Goal: Task Accomplishment & Management: Manage account settings

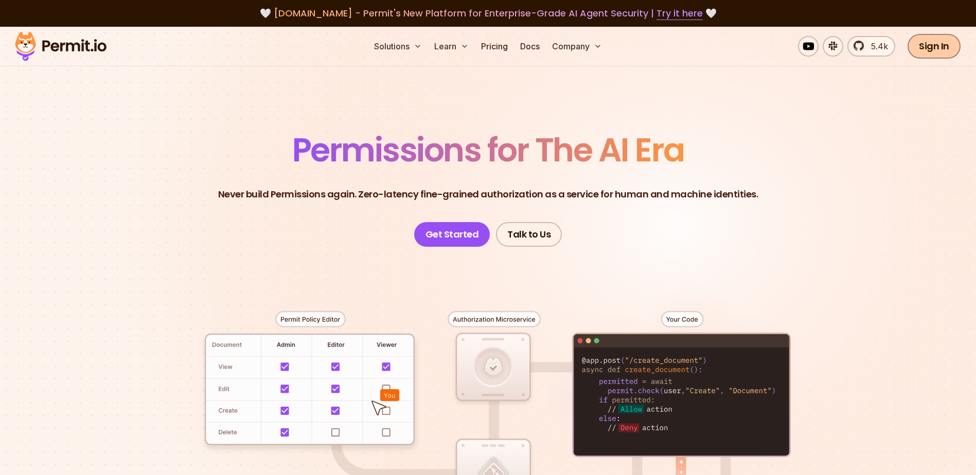
click at [944, 45] on link "Sign In" at bounding box center [934, 46] width 53 height 25
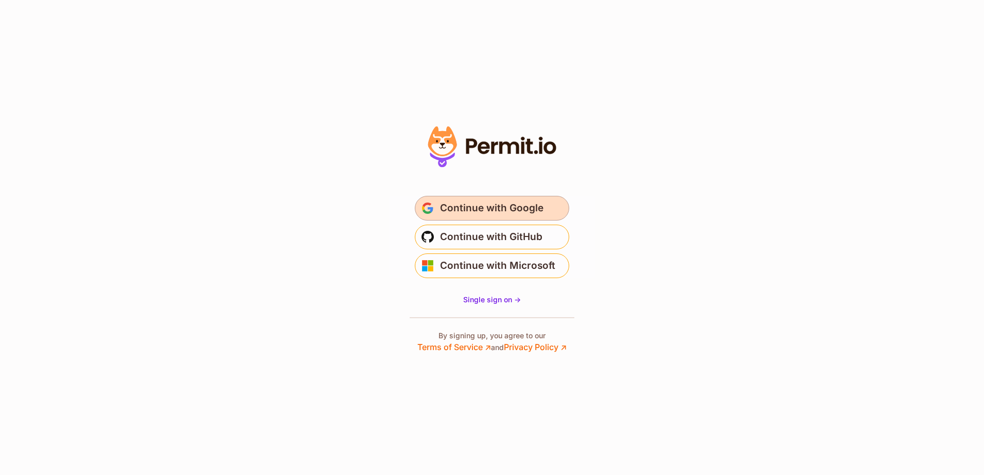
click at [466, 208] on span "Continue with Google" at bounding box center [491, 208] width 103 height 16
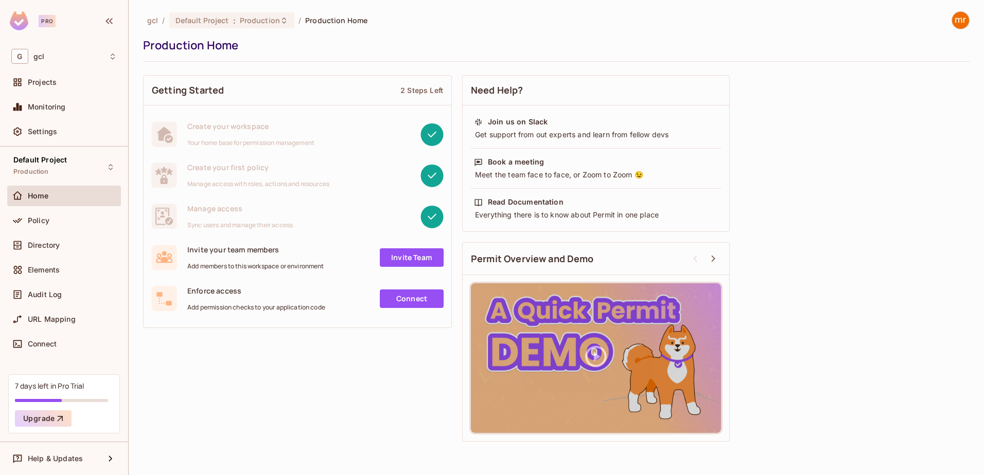
click at [867, 44] on div "Production Home" at bounding box center [553, 45] width 821 height 15
click at [40, 217] on span "Policy" at bounding box center [39, 221] width 22 height 8
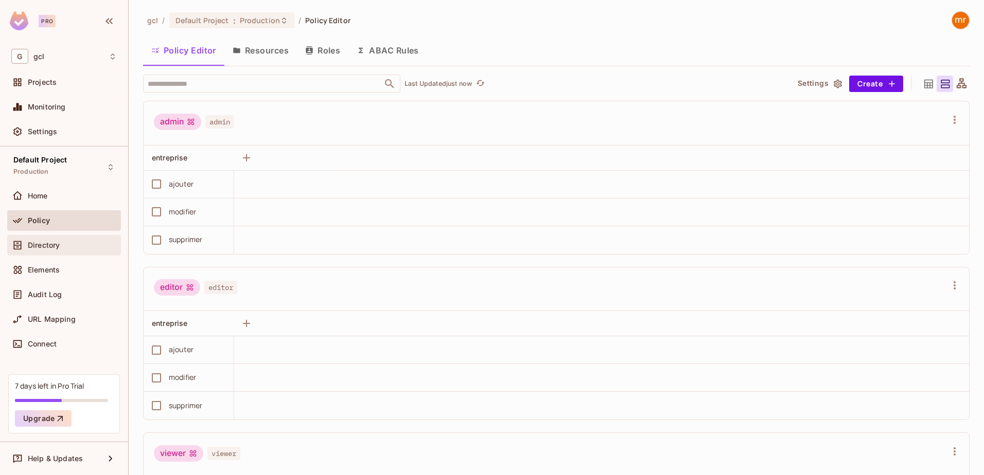
click at [44, 246] on span "Directory" at bounding box center [44, 245] width 32 height 8
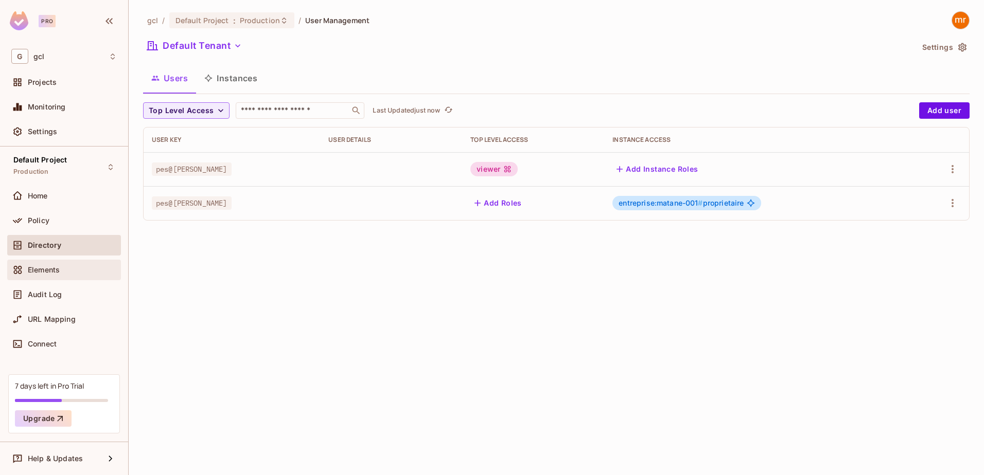
click at [36, 269] on span "Elements" at bounding box center [44, 270] width 32 height 8
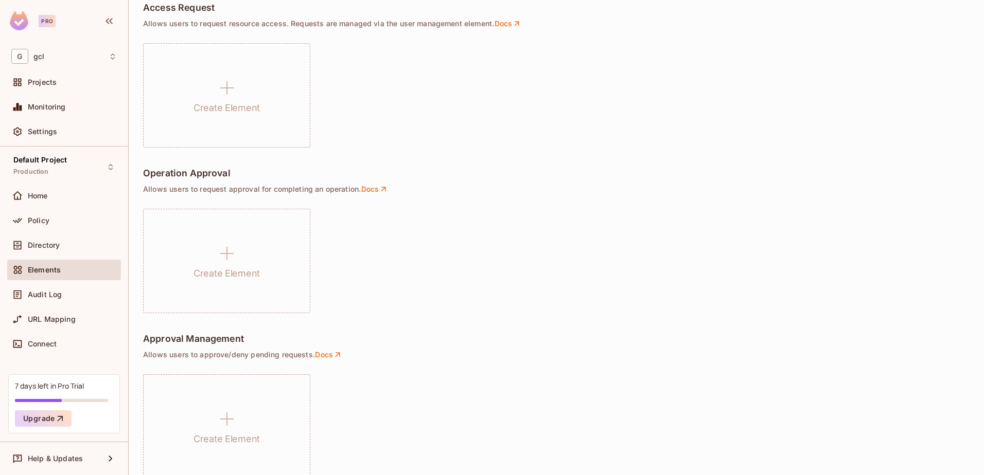
scroll to position [671, 0]
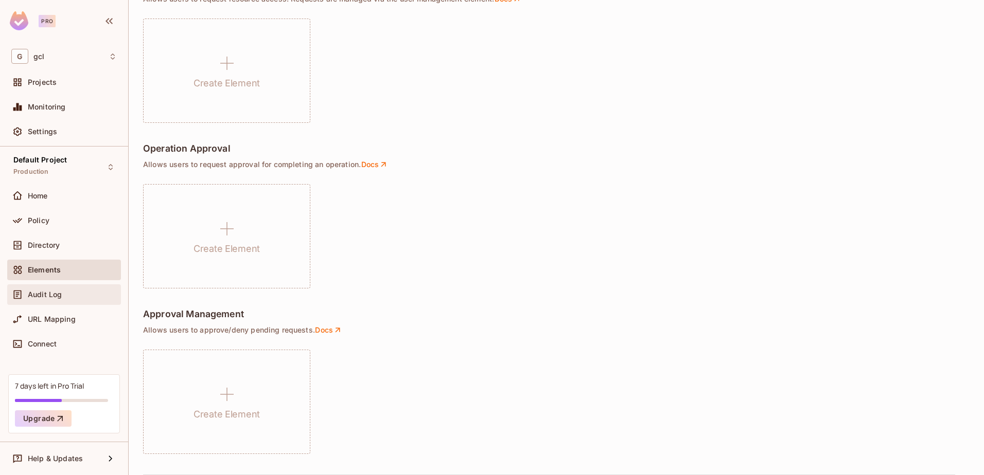
click at [53, 297] on span "Audit Log" at bounding box center [45, 295] width 34 height 8
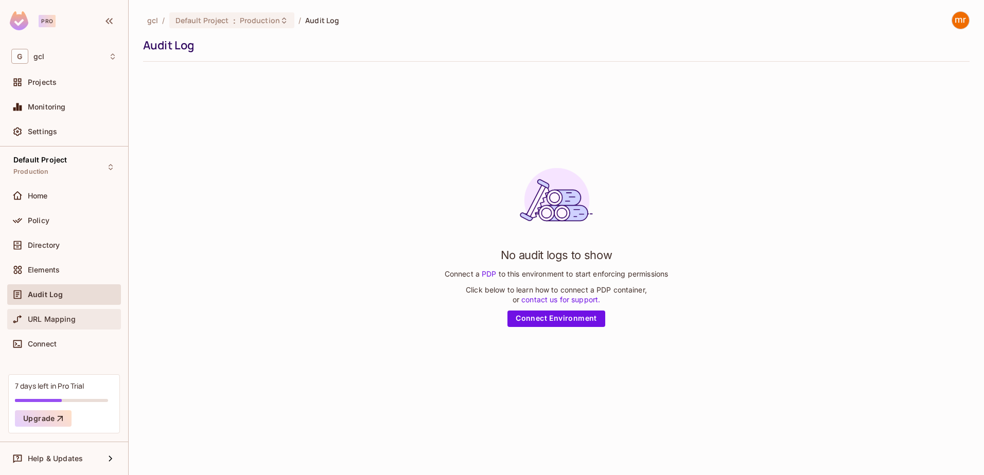
click at [59, 324] on div "URL Mapping" at bounding box center [63, 319] width 105 height 12
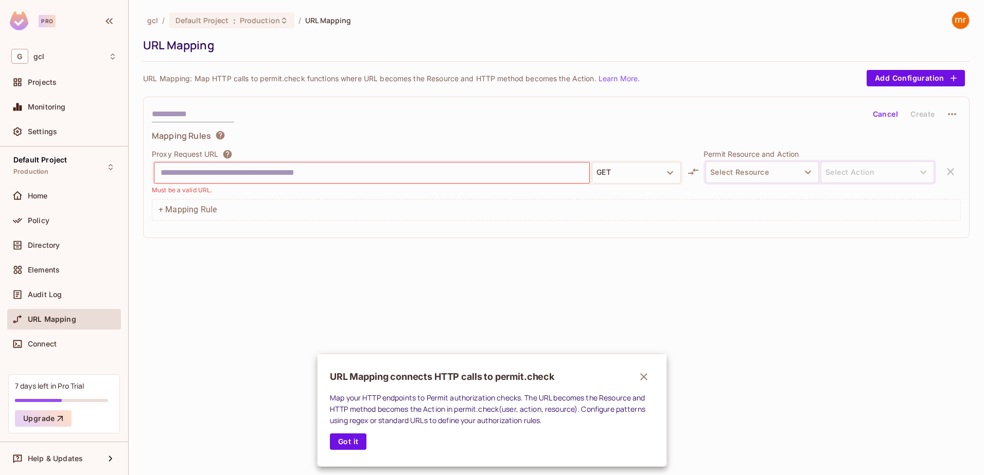
click at [55, 346] on div at bounding box center [492, 237] width 984 height 475
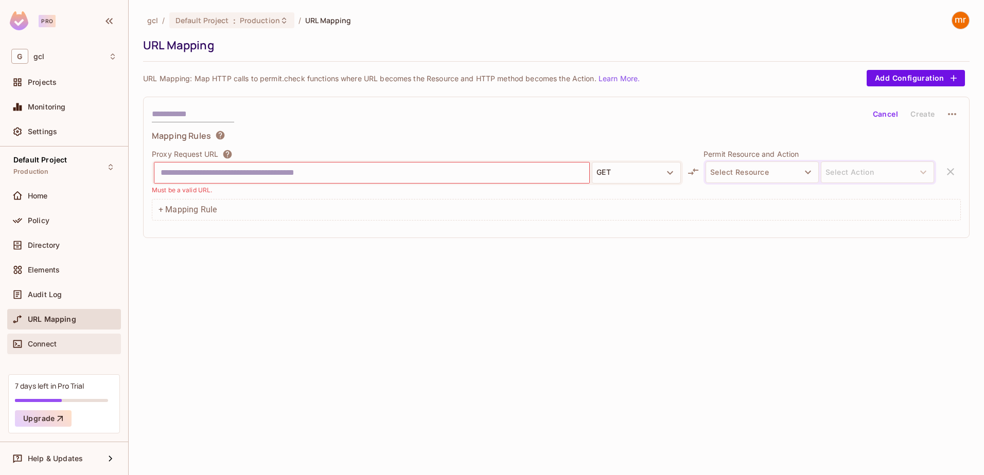
click at [51, 346] on span "Connect" at bounding box center [42, 344] width 29 height 8
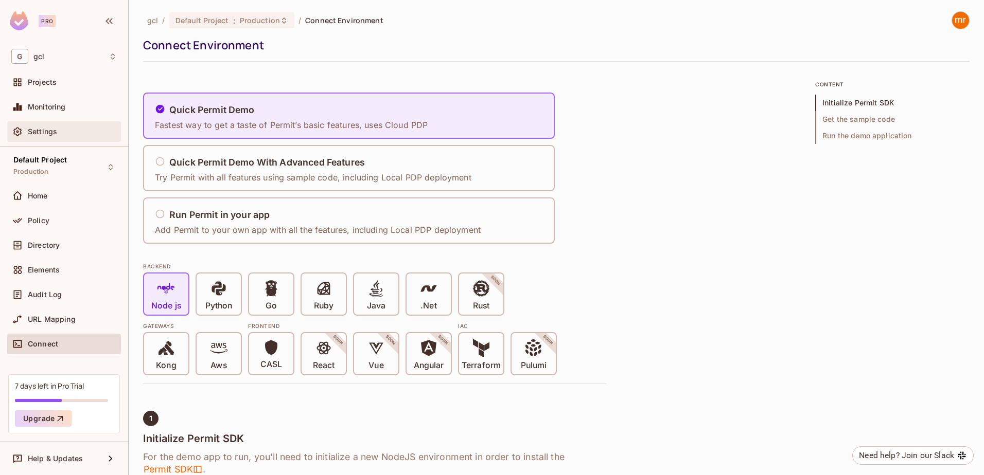
click at [61, 133] on div "Settings" at bounding box center [72, 132] width 89 height 8
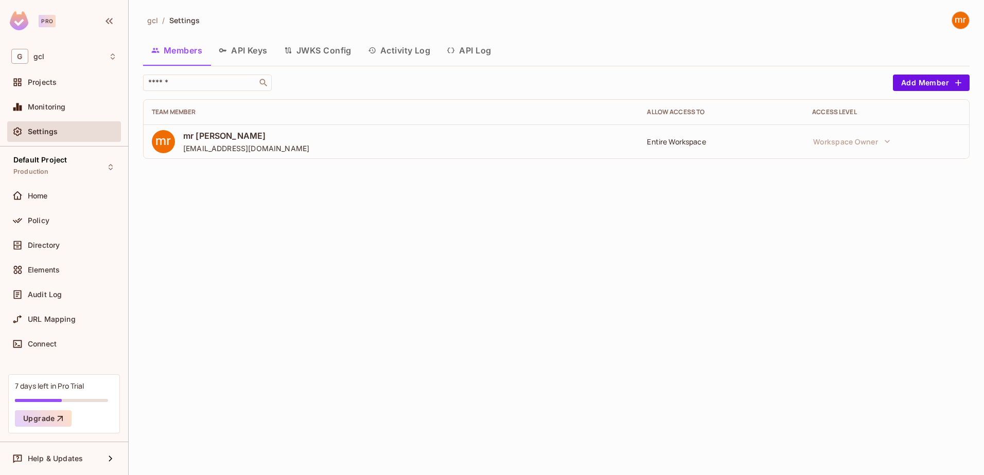
click at [247, 53] on button "API Keys" at bounding box center [242, 51] width 65 height 26
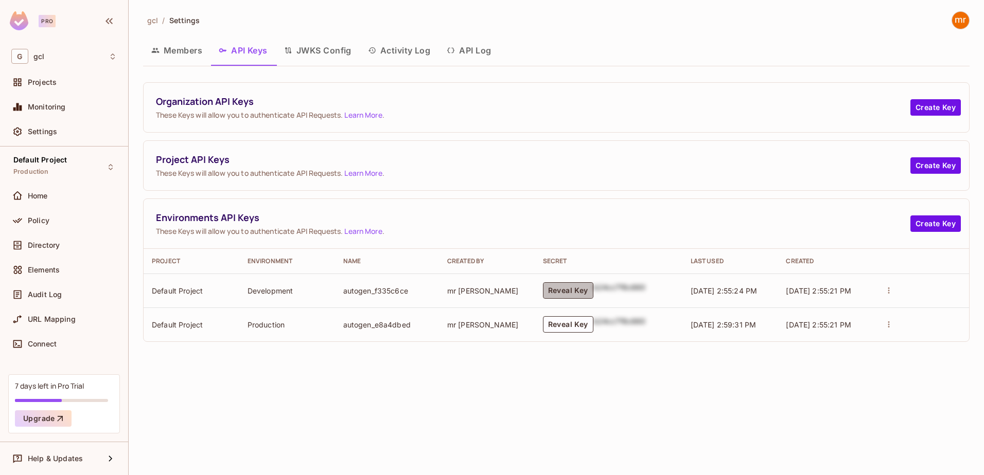
click at [579, 293] on button "Reveal Key" at bounding box center [568, 290] width 50 height 16
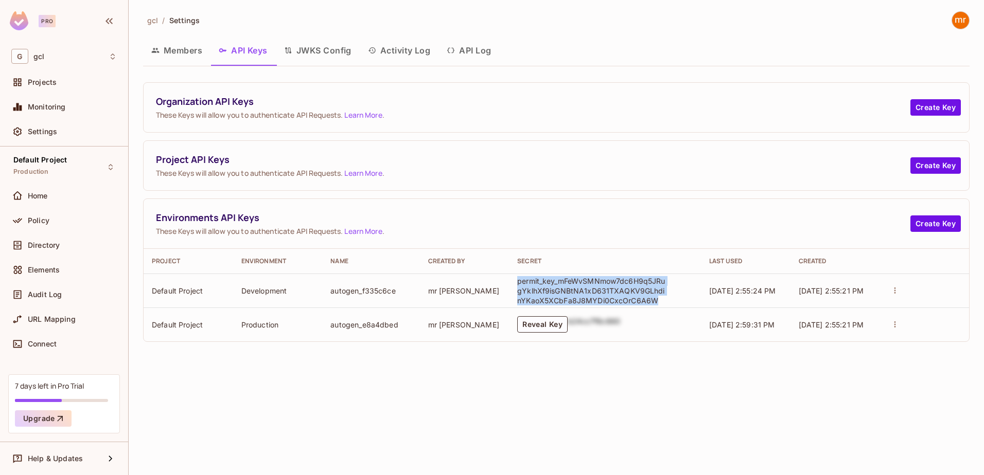
drag, startPoint x: 655, startPoint y: 302, endPoint x: 516, endPoint y: 279, distance: 141.3
click at [516, 279] on td "permit_key_mFeWvSMNmow7dc6H9q5JRugYklhXf9isGNBtNA1xD631TXAQKV9GLhdinYKaoX5XCbFa…" at bounding box center [605, 291] width 192 height 34
copy p "permit_key_mFeWvSMNmow7dc6H9q5JRugYklhXf9isGNBtNA1xD631TXAQKV9GLhdinYKaoX5XCbFa…"
click at [257, 412] on div "gcl / Settings Members API Keys JWKS Config Activity Log API Log Organization A…" at bounding box center [556, 237] width 855 height 475
drag, startPoint x: 583, startPoint y: 292, endPoint x: 403, endPoint y: 389, distance: 204.4
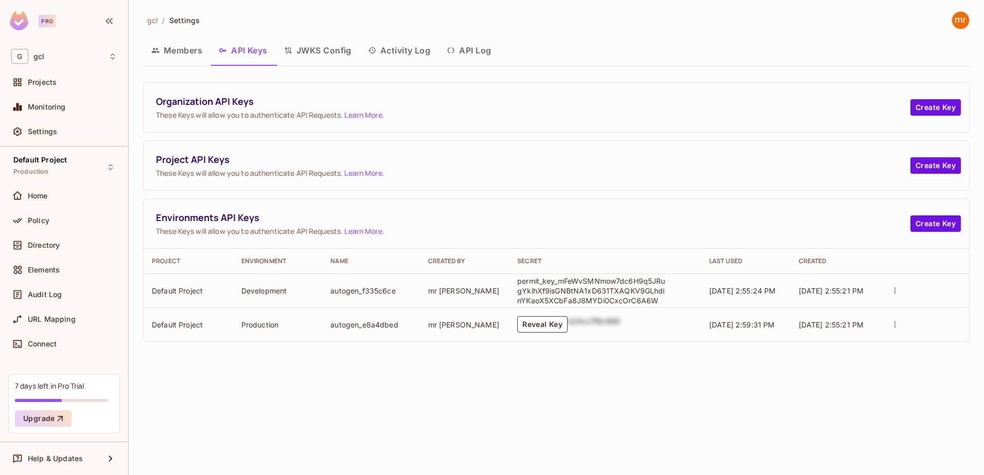
click at [403, 389] on div "gcl / Settings Members API Keys JWKS Config Activity Log API Log Organization A…" at bounding box center [556, 237] width 855 height 475
click at [325, 45] on button "JWKS Config" at bounding box center [318, 51] width 84 height 26
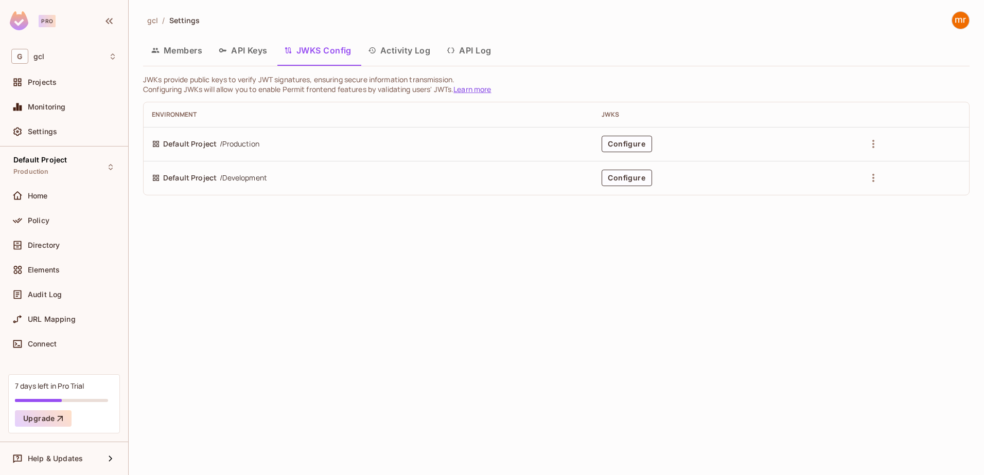
click at [405, 54] on button "Activity Log" at bounding box center [399, 51] width 79 height 26
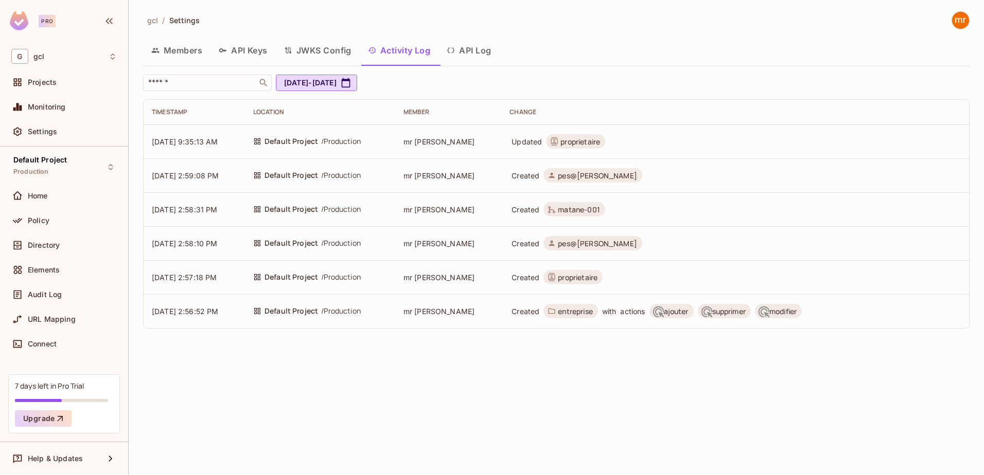
click at [469, 51] on button "API Log" at bounding box center [468, 51] width 61 height 26
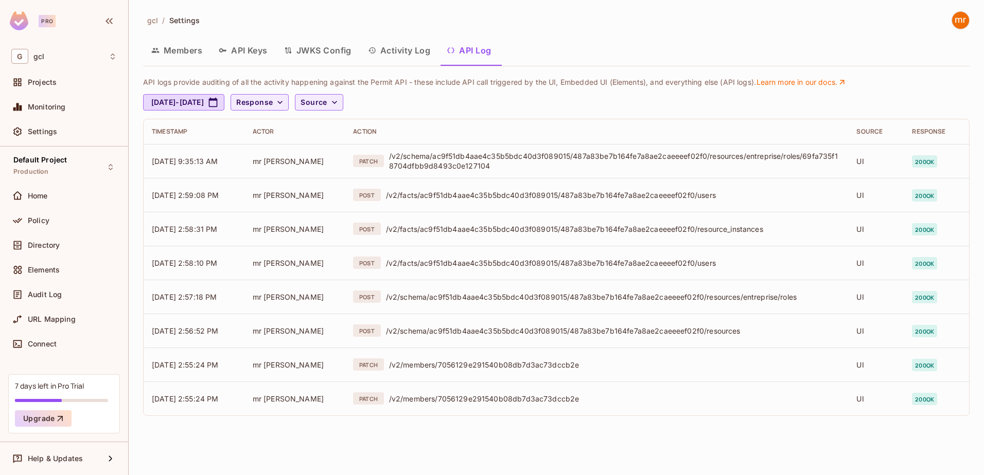
click at [258, 51] on button "API Keys" at bounding box center [242, 51] width 65 height 26
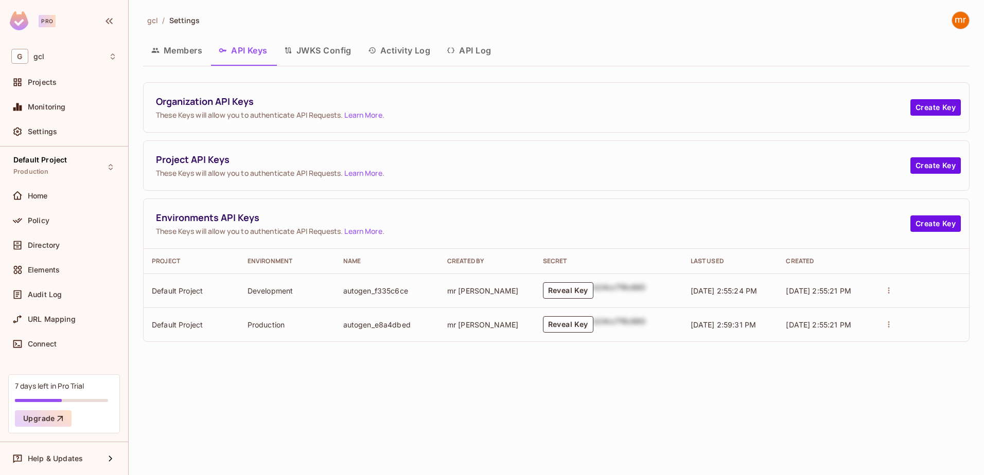
click at [190, 49] on button "Members" at bounding box center [176, 51] width 67 height 26
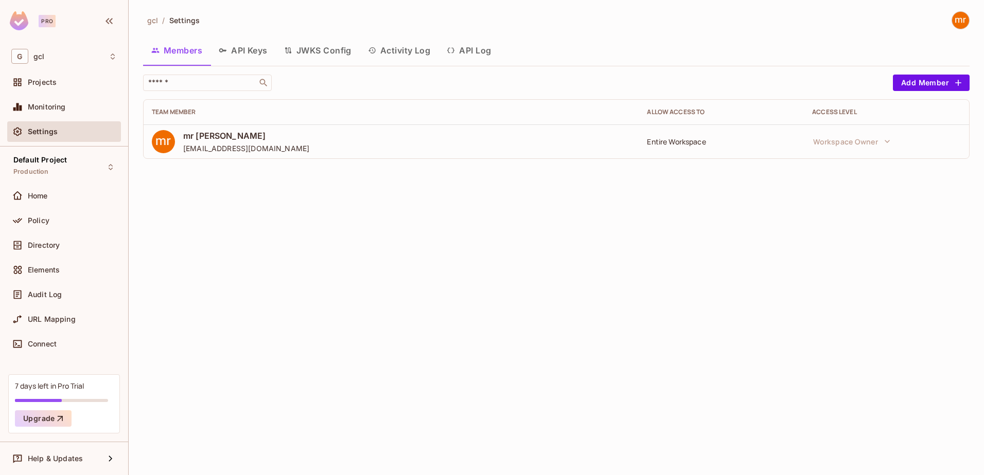
click at [253, 50] on button "API Keys" at bounding box center [242, 51] width 65 height 26
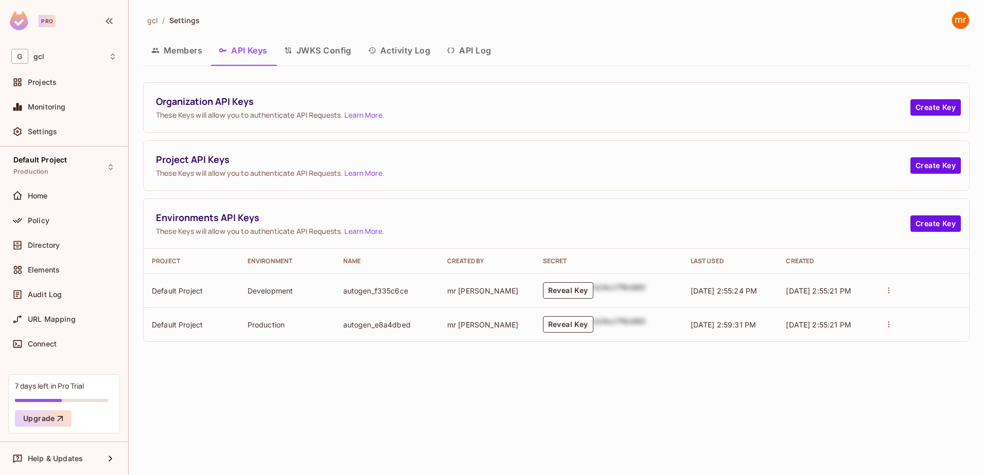
click at [333, 51] on button "JWKS Config" at bounding box center [318, 51] width 84 height 26
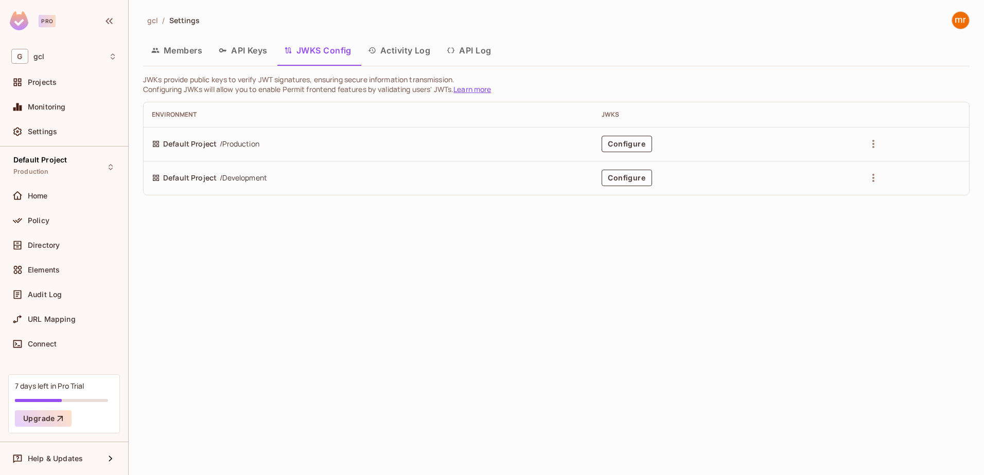
click at [404, 48] on button "Activity Log" at bounding box center [399, 51] width 79 height 26
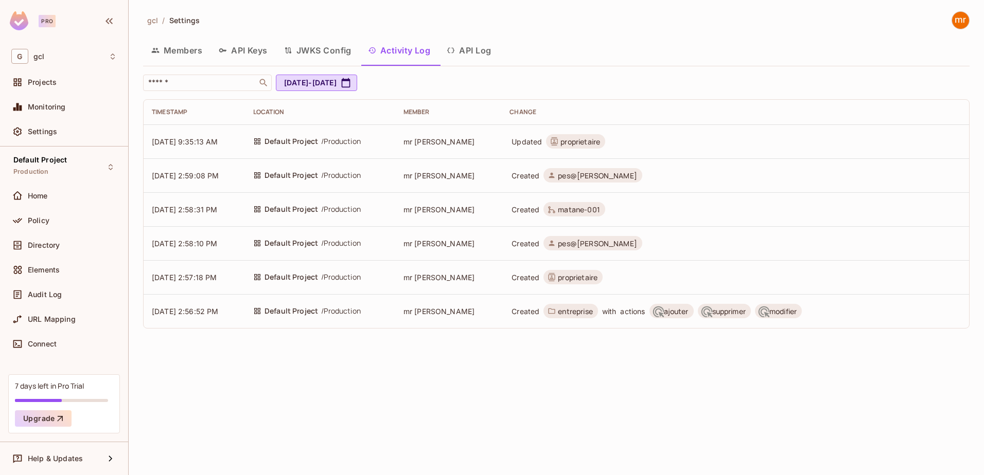
click at [480, 50] on button "API Log" at bounding box center [468, 51] width 61 height 26
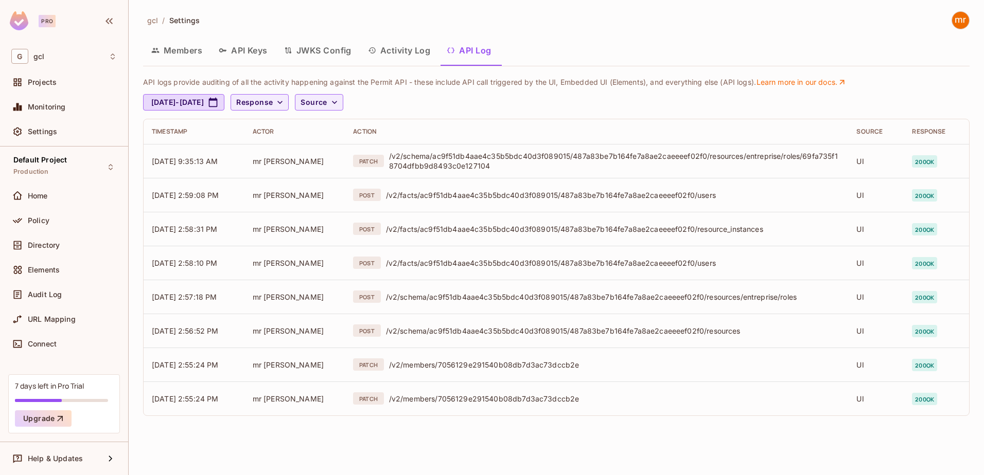
click at [187, 49] on button "Members" at bounding box center [176, 51] width 67 height 26
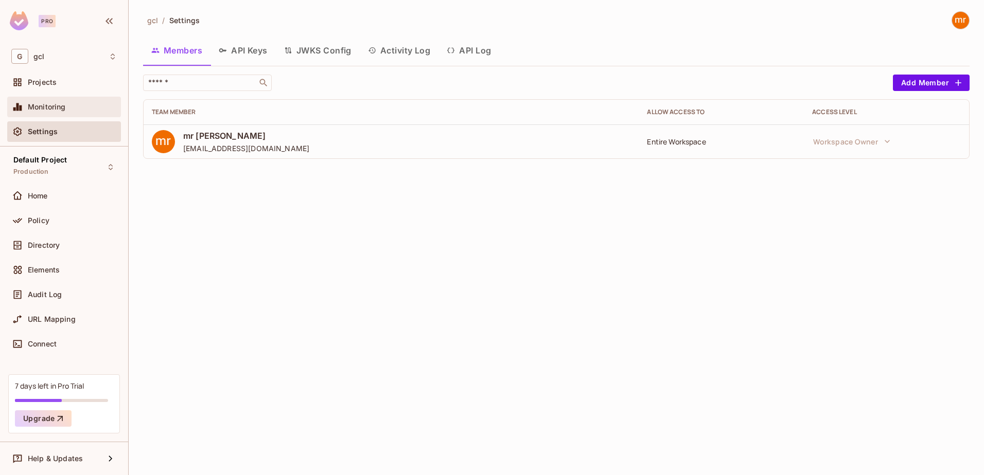
click at [62, 106] on span "Monitoring" at bounding box center [47, 107] width 38 height 8
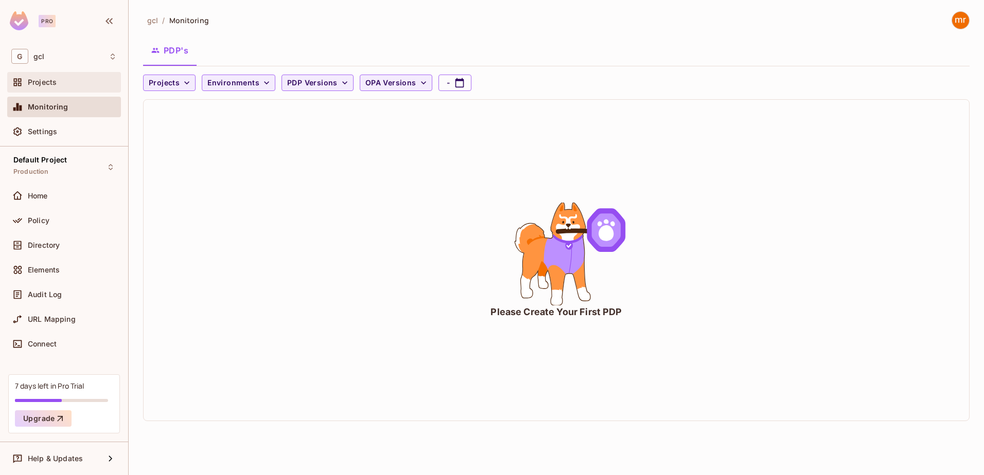
click at [62, 86] on div "Projects" at bounding box center [72, 82] width 89 height 8
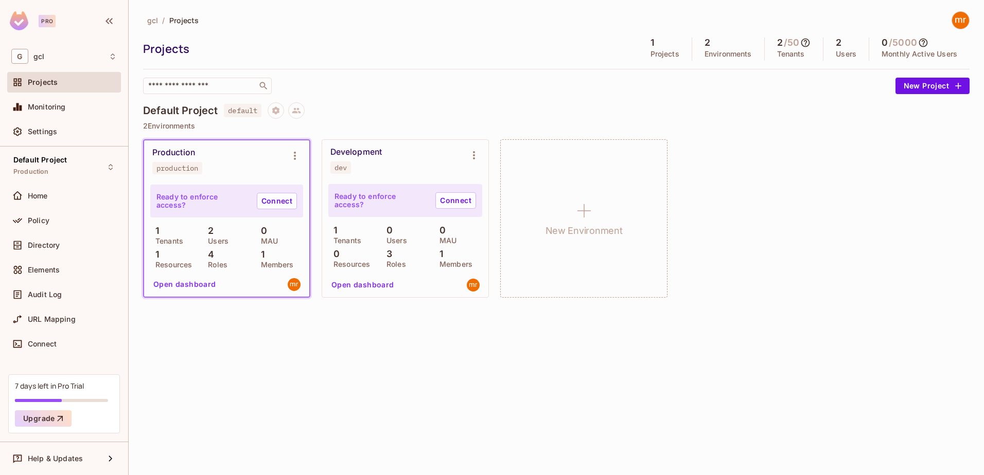
click at [444, 159] on div "Development dev" at bounding box center [396, 160] width 133 height 27
click at [379, 286] on button "Open dashboard" at bounding box center [362, 285] width 71 height 16
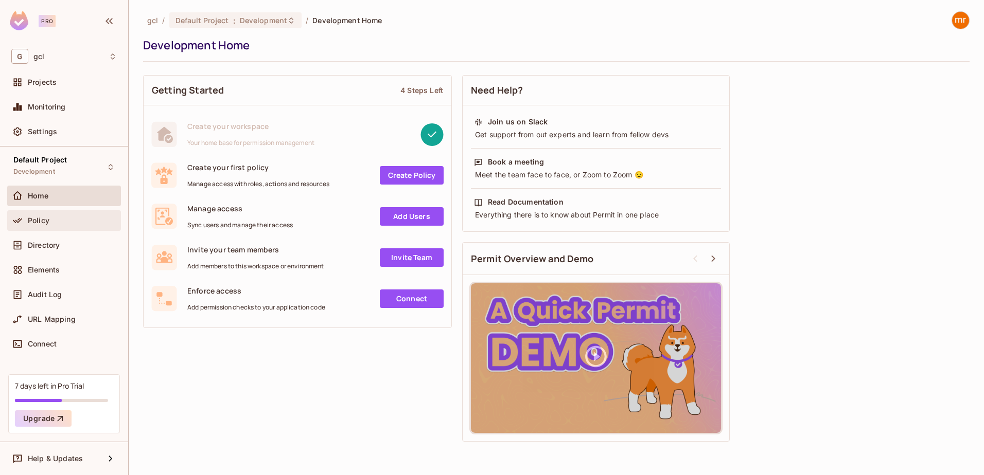
click at [82, 215] on div "Policy" at bounding box center [63, 221] width 105 height 12
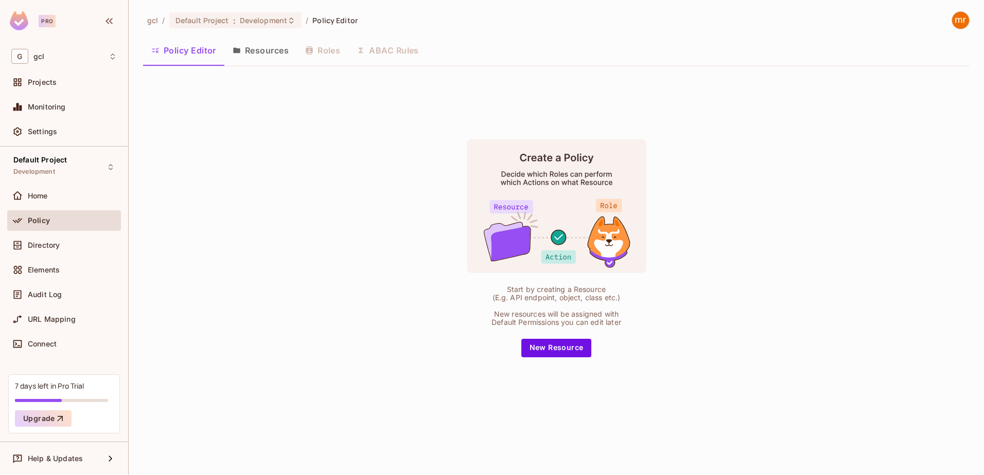
click at [259, 47] on button "Resources" at bounding box center [260, 51] width 73 height 26
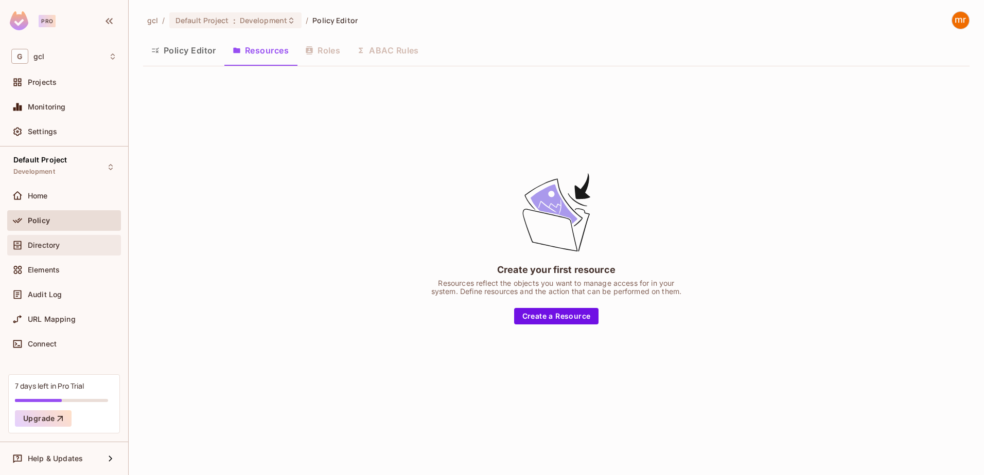
click at [63, 245] on div "Directory" at bounding box center [72, 245] width 89 height 8
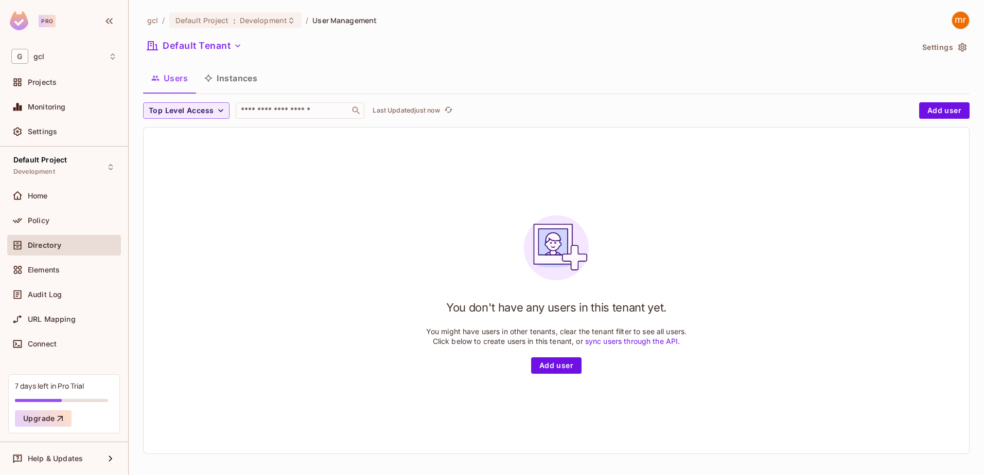
click at [234, 78] on button "Instances" at bounding box center [230, 78] width 69 height 26
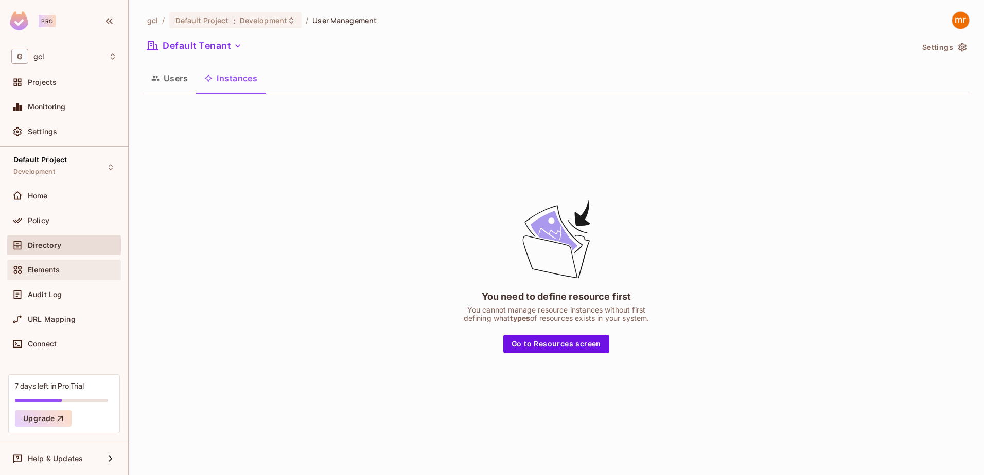
click at [46, 272] on span "Elements" at bounding box center [44, 270] width 32 height 8
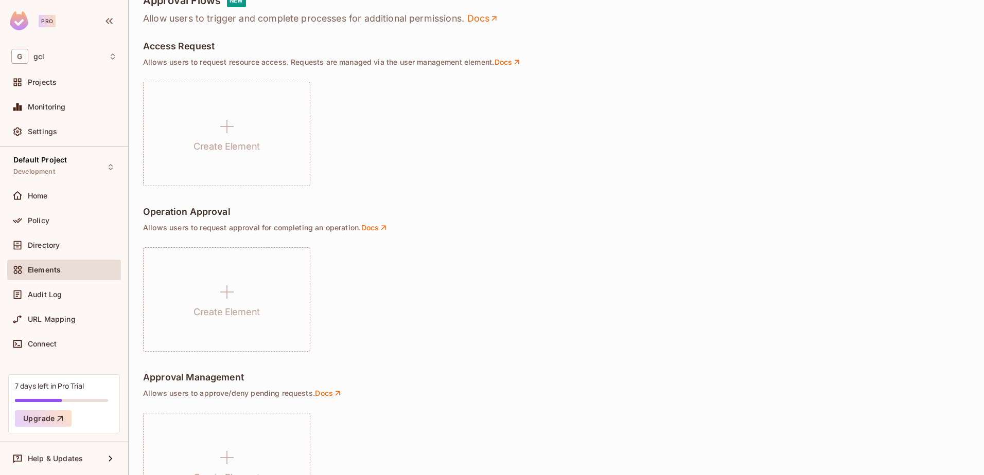
scroll to position [671, 0]
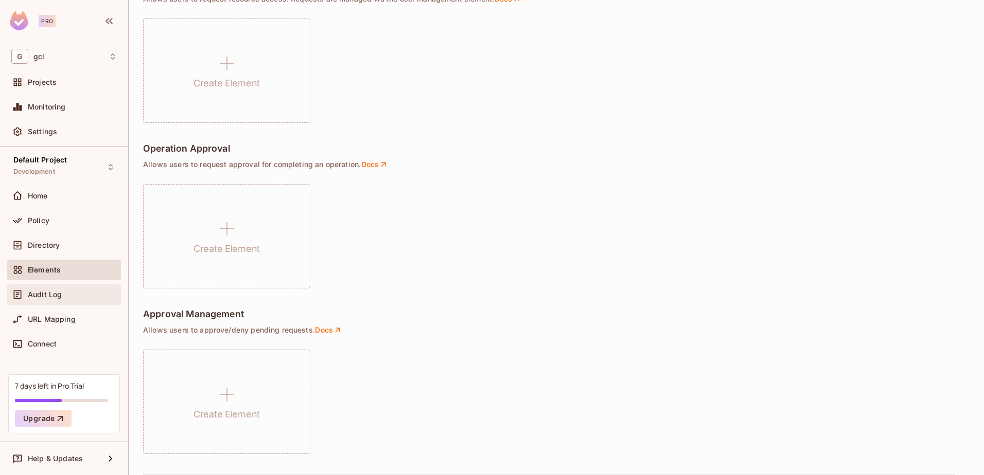
click at [63, 302] on div "Audit Log" at bounding box center [64, 295] width 114 height 21
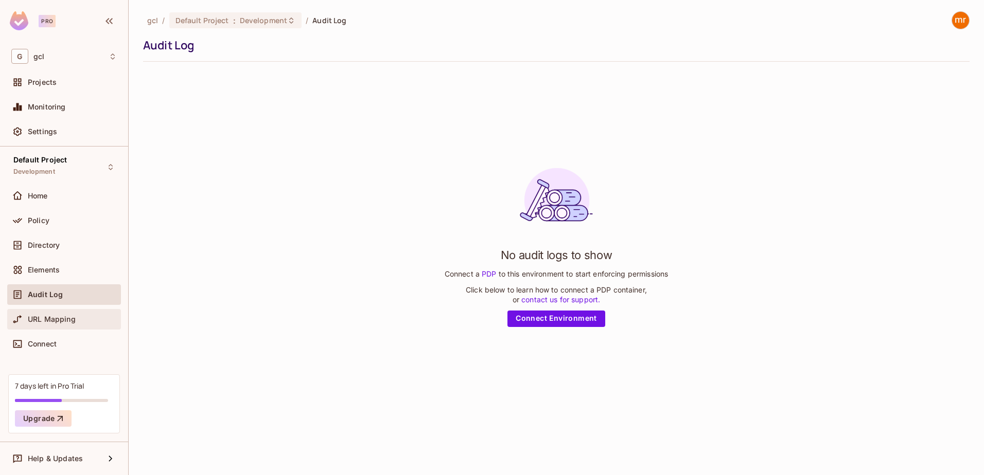
click at [65, 316] on span "URL Mapping" at bounding box center [52, 319] width 48 height 8
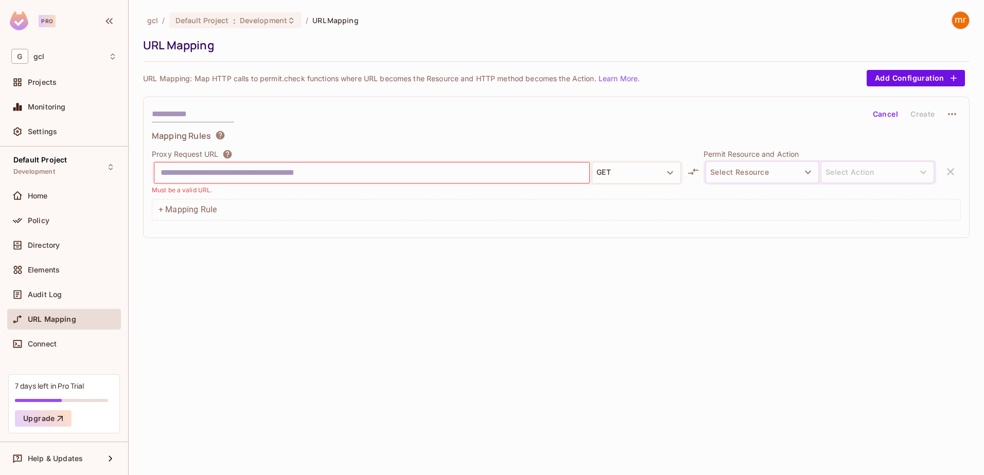
click at [962, 21] on img at bounding box center [960, 20] width 17 height 17
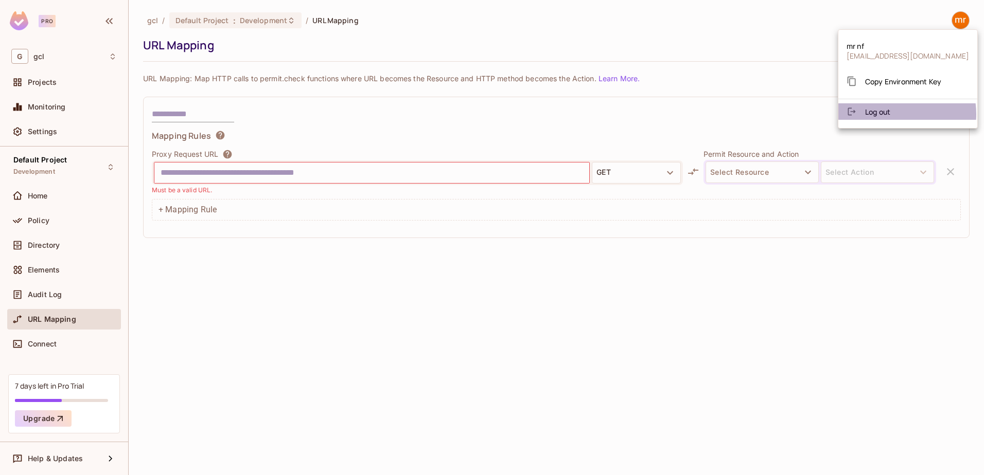
click at [890, 114] on span "Log out" at bounding box center [877, 112] width 25 height 10
